Goal: Information Seeking & Learning: Find specific fact

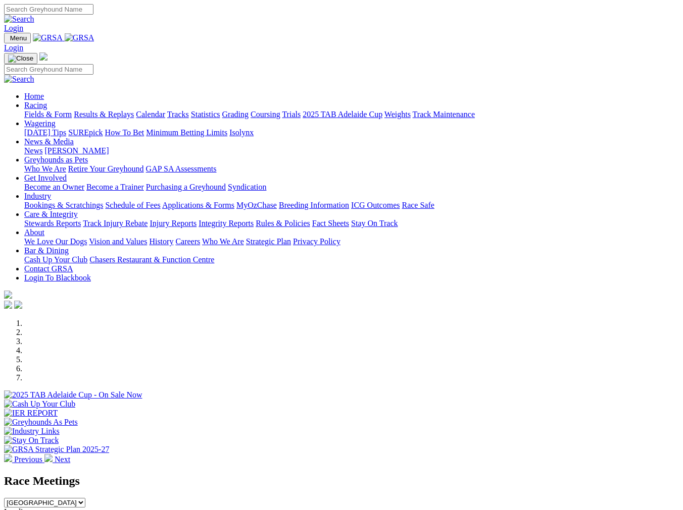
click at [53, 454] on img at bounding box center [48, 458] width 8 height 8
click at [12, 454] on img at bounding box center [8, 458] width 8 height 8
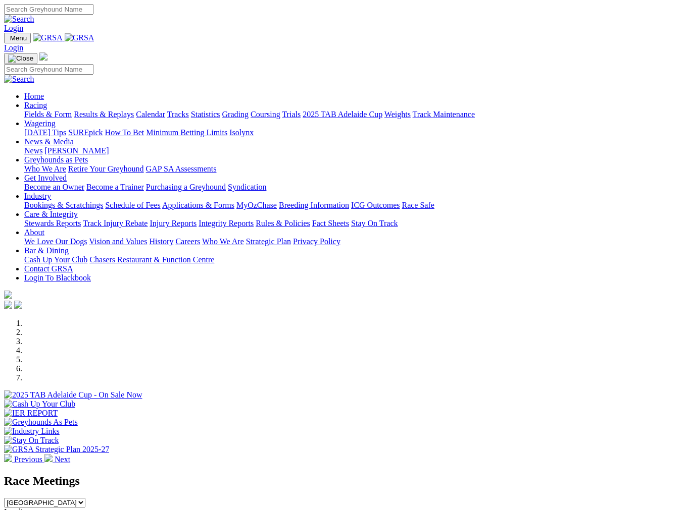
click at [12, 454] on img at bounding box center [8, 458] width 8 height 8
click at [109, 409] on div at bounding box center [341, 409] width 675 height 0
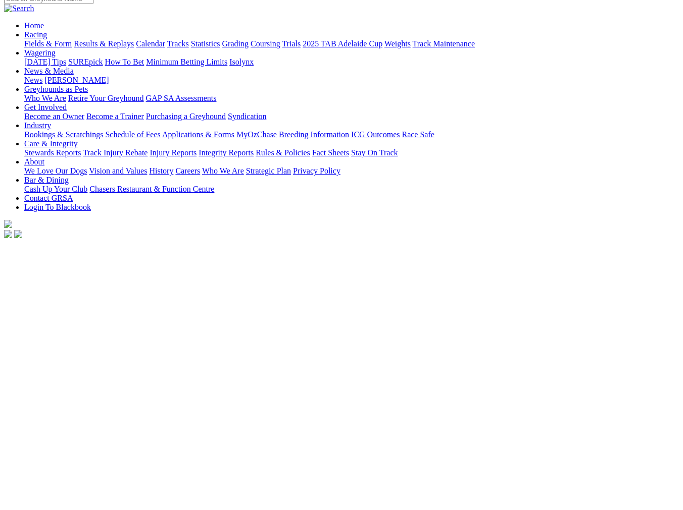
scroll to position [88, 0]
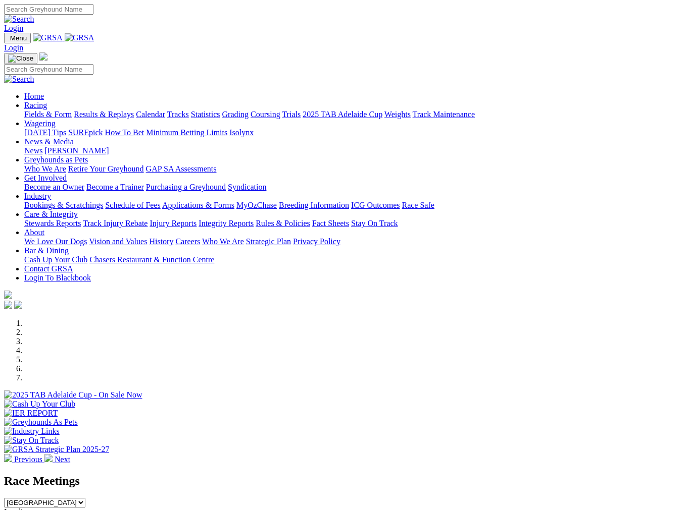
click at [56, 119] on link "Wagering" at bounding box center [39, 123] width 31 height 9
click at [47, 101] on link "Racing" at bounding box center [35, 105] width 23 height 9
click at [220, 110] on link "Statistics" at bounding box center [205, 114] width 29 height 9
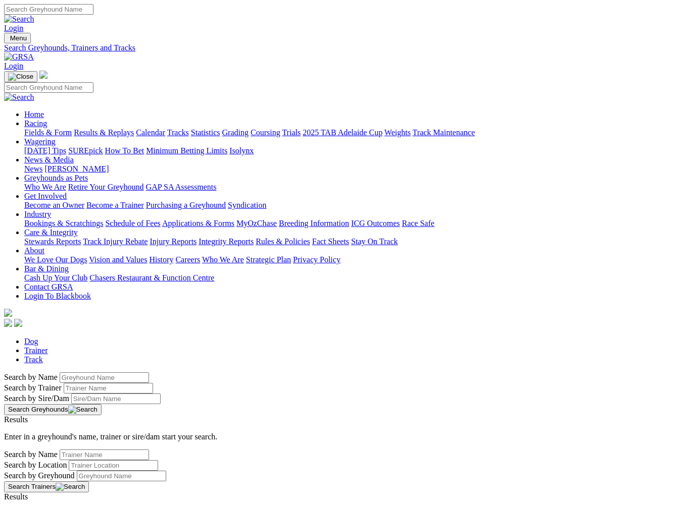
click at [85, 373] on input "Search by Greyhound name" at bounding box center [104, 378] width 89 height 11
paste input "Hot Ruby"
type input "Hot Ruby"
click at [101, 404] on button "Search Greyhounds" at bounding box center [52, 409] width 97 height 11
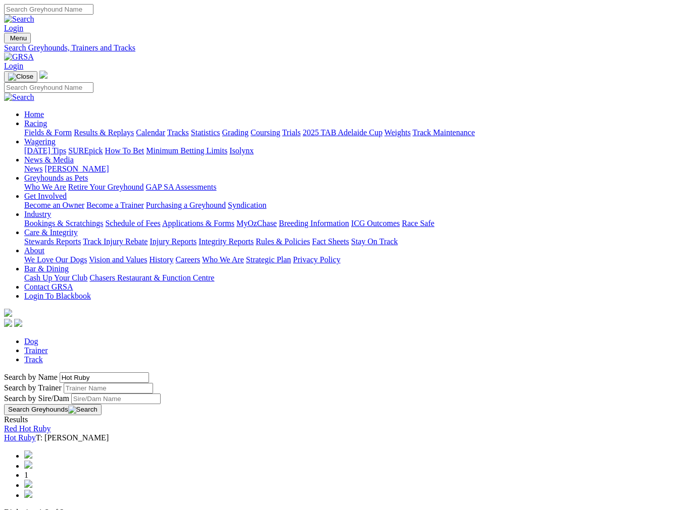
click at [36, 434] on link "Hot Ruby" at bounding box center [20, 438] width 32 height 9
drag, startPoint x: 129, startPoint y: 168, endPoint x: -3, endPoint y: 170, distance: 131.8
paste input "Impress Ubud"
type input "Impress Ubud"
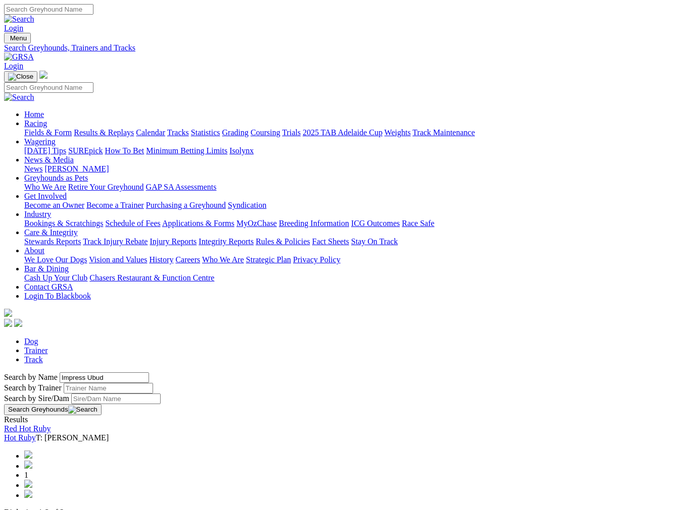
click at [101, 404] on button "Search Greyhounds" at bounding box center [52, 409] width 97 height 11
click at [49, 425] on link "Impress Ubud" at bounding box center [26, 429] width 45 height 9
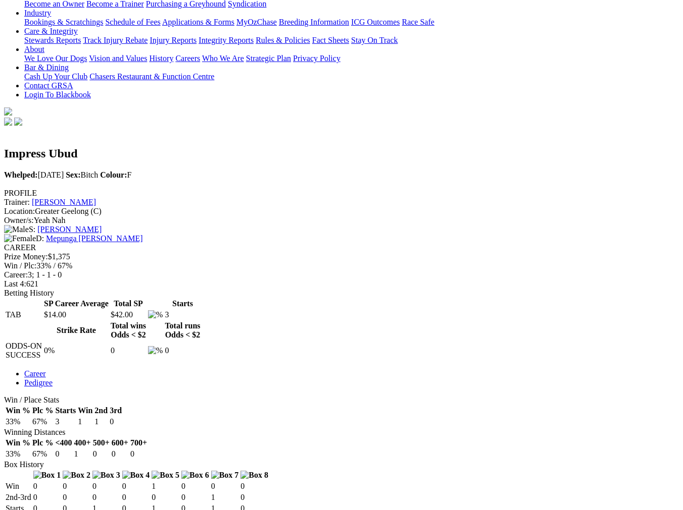
scroll to position [202, 0]
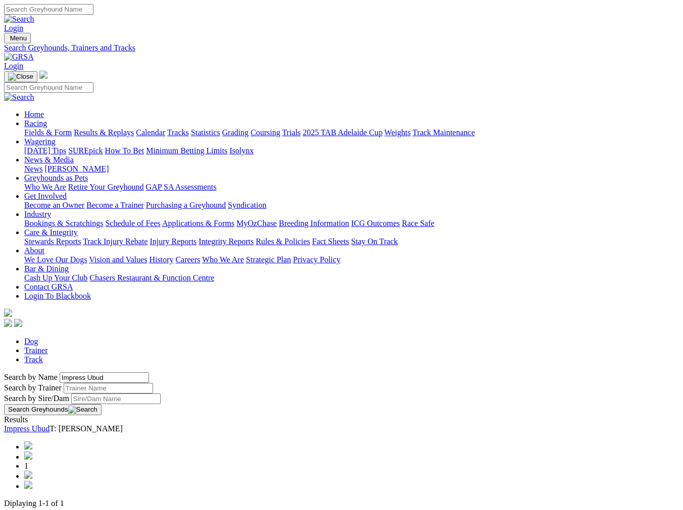
paste input "Whodat [PERSON_NAME]"
type input "Whodat Hooked"
click at [101, 404] on button "Search Greyhounds" at bounding box center [52, 409] width 97 height 11
click at [75, 425] on link "WHODAT HOOKED" at bounding box center [39, 429] width 71 height 9
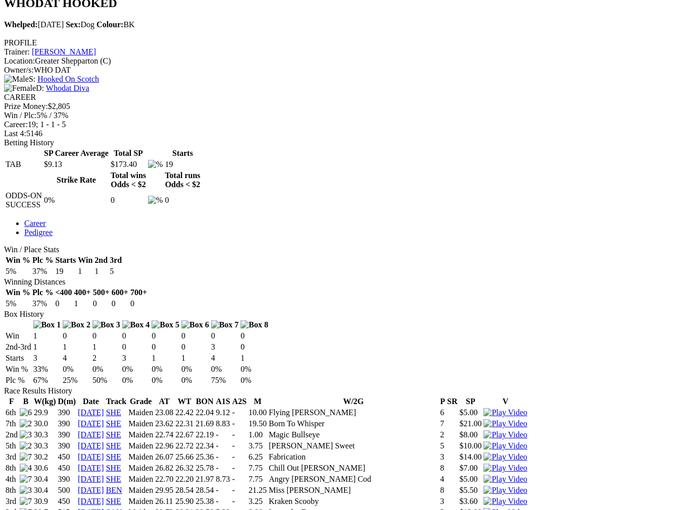
scroll to position [353, 0]
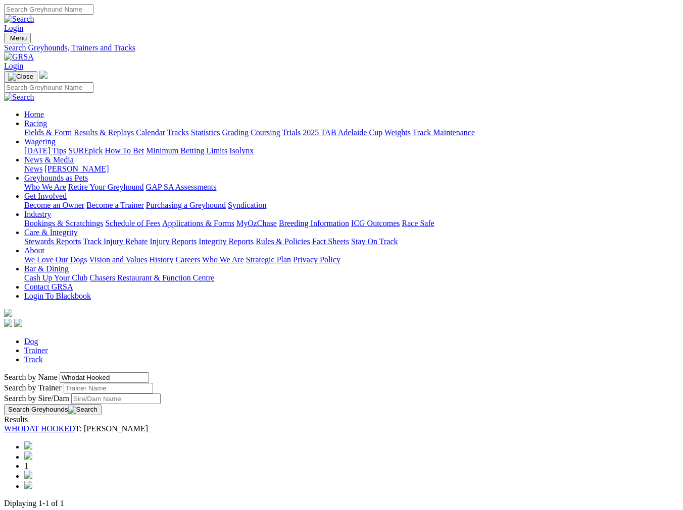
drag, startPoint x: 143, startPoint y: 170, endPoint x: -3, endPoint y: 167, distance: 146.0
paste input "Zipping Beluga"
type input "Zipping Beluga"
click at [101, 404] on button "Search Greyhounds" at bounding box center [52, 409] width 97 height 11
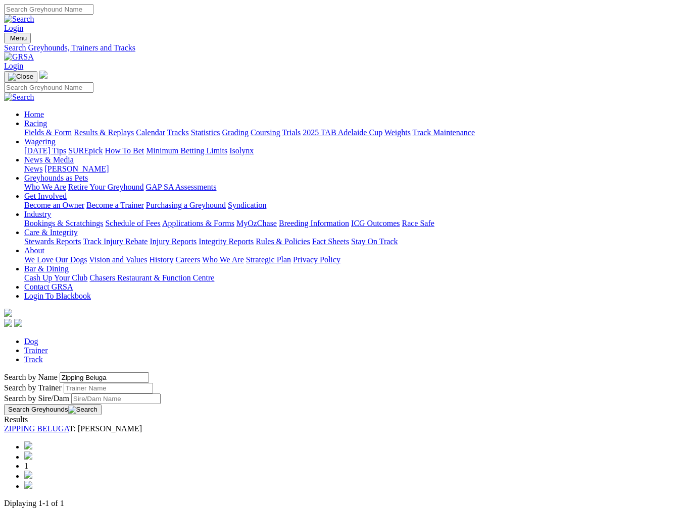
click at [69, 425] on link "ZIPPING BELUGA" at bounding box center [36, 429] width 65 height 9
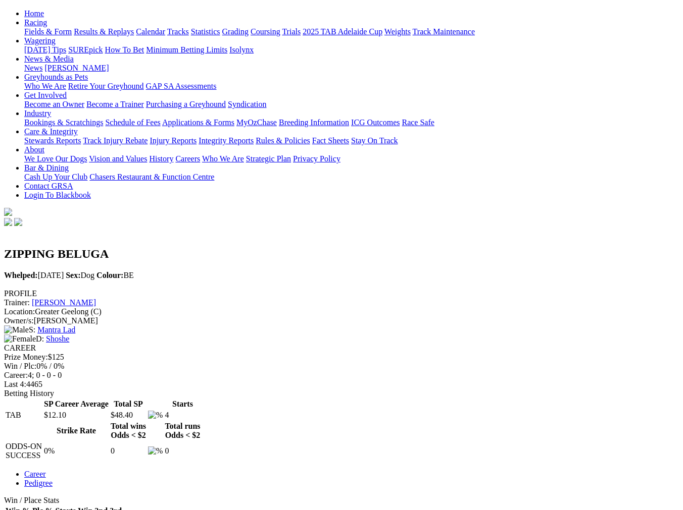
scroll to position [63, 0]
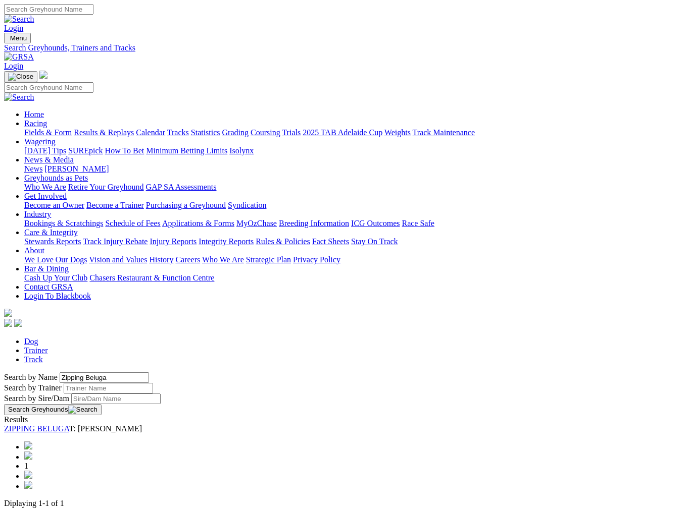
drag, startPoint x: -3, startPoint y: 159, endPoint x: 3, endPoint y: 153, distance: 7.5
paste input "Flat Chat"
type input "Flat Chat"
click at [101, 404] on button "Search Greyhounds" at bounding box center [52, 409] width 97 height 11
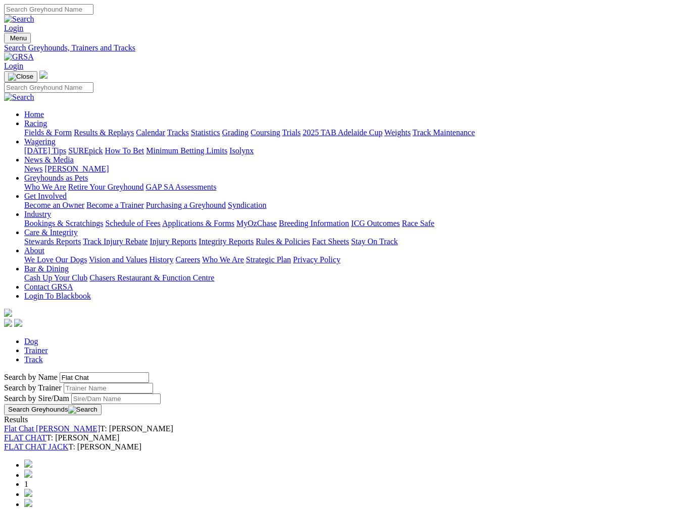
click at [46, 434] on link "FLAT CHAT" at bounding box center [25, 438] width 42 height 9
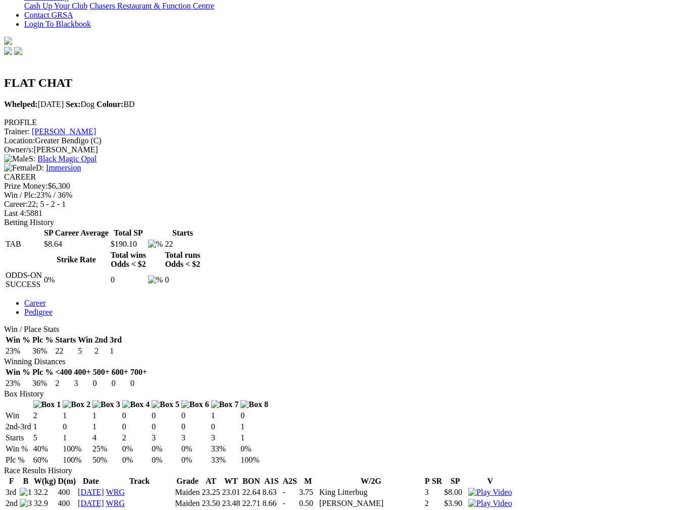
scroll to position [278, 0]
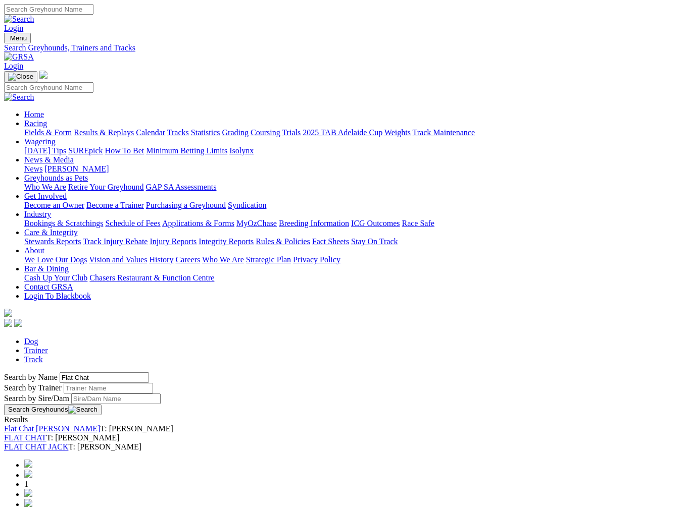
drag, startPoint x: 111, startPoint y: 173, endPoint x: 6, endPoint y: 176, distance: 105.6
paste input "Dazzling [PERSON_NAME]"
type input "Dazzling [PERSON_NAME]"
click at [101, 404] on button "Search Greyhounds" at bounding box center [52, 409] width 97 height 11
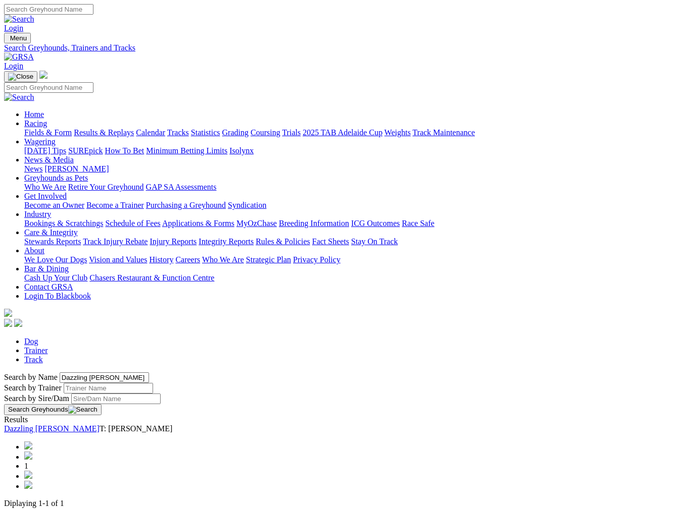
click at [99, 425] on link "Dazzling [PERSON_NAME]" at bounding box center [51, 429] width 95 height 9
drag, startPoint x: 91, startPoint y: 168, endPoint x: 2, endPoint y: 161, distance: 89.1
paste input "At the Pond"
type input "At the Pond"
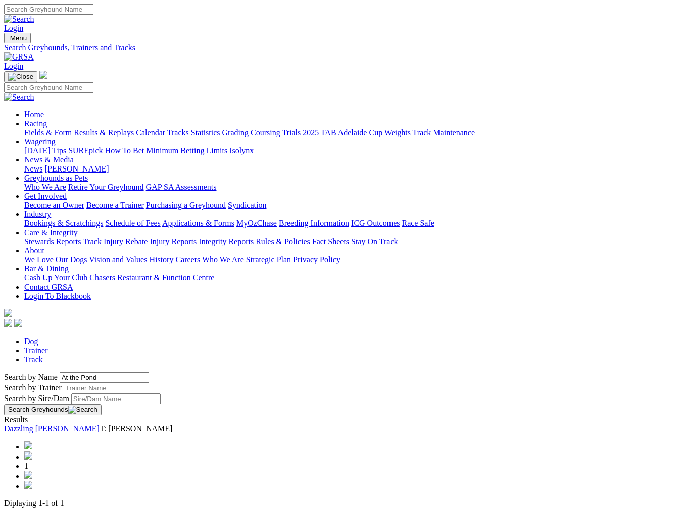
click at [101, 404] on button "Search Greyhounds" at bounding box center [52, 409] width 97 height 11
click at [76, 425] on link "At The Pond" at bounding box center [50, 429] width 92 height 9
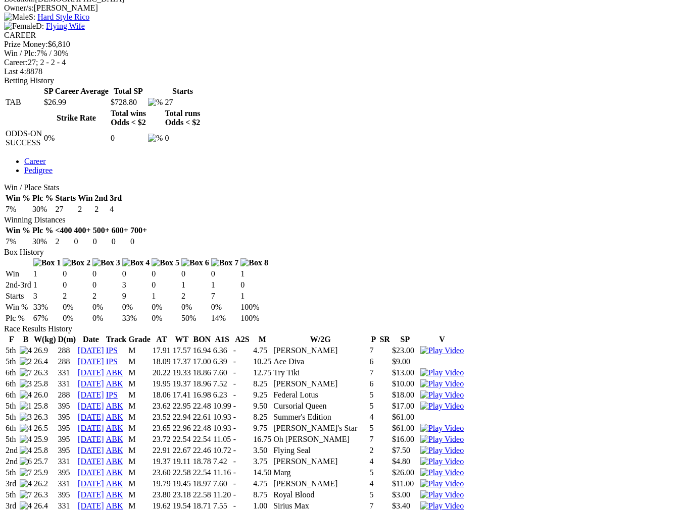
scroll to position [416, 0]
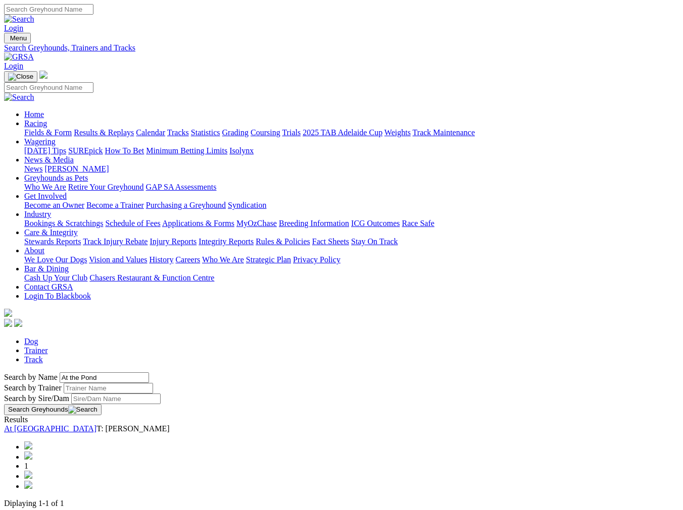
drag, startPoint x: 139, startPoint y: 170, endPoint x: 23, endPoint y: 151, distance: 117.5
paste input "Super Symon"
type input "Super Symon"
click at [101, 404] on button "Search Greyhounds" at bounding box center [52, 409] width 97 height 11
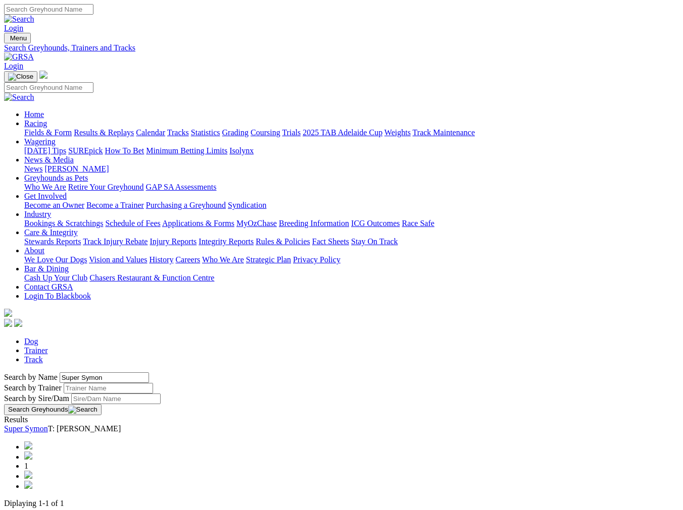
click at [48, 425] on link "Super Symon" at bounding box center [26, 429] width 44 height 9
